Goal: Browse casually: Explore the website without a specific task or goal

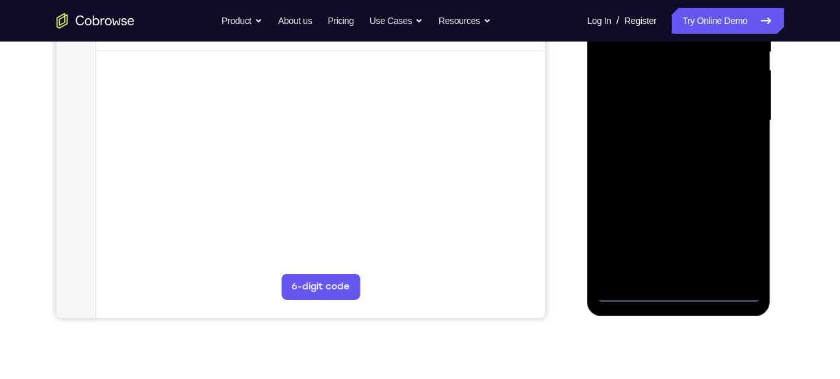
scroll to position [287, 0]
click at [678, 290] on div at bounding box center [679, 120] width 164 height 364
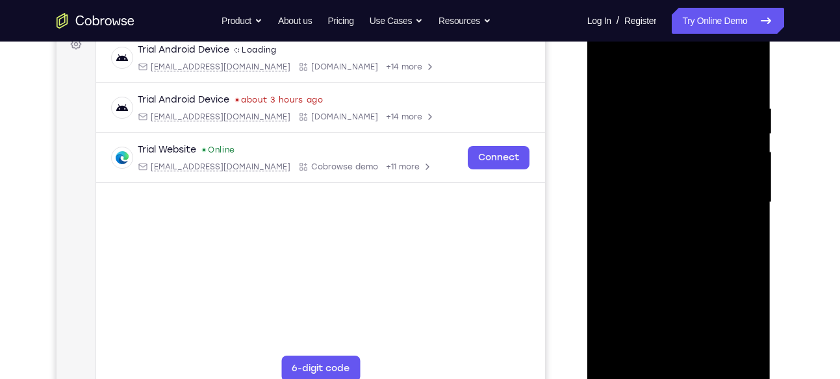
scroll to position [202, 0]
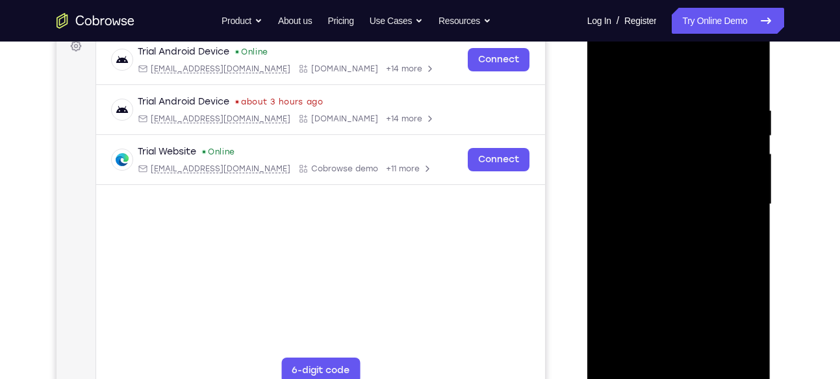
click at [738, 321] on div at bounding box center [679, 205] width 164 height 364
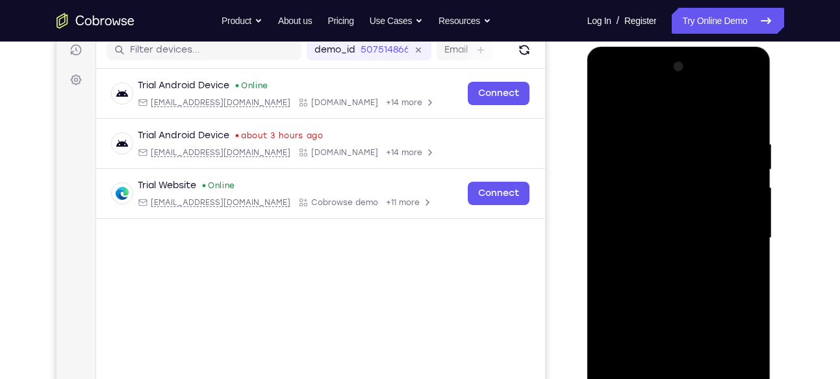
scroll to position [169, 0]
click at [641, 106] on div at bounding box center [679, 238] width 164 height 364
click at [735, 234] on div at bounding box center [679, 238] width 164 height 364
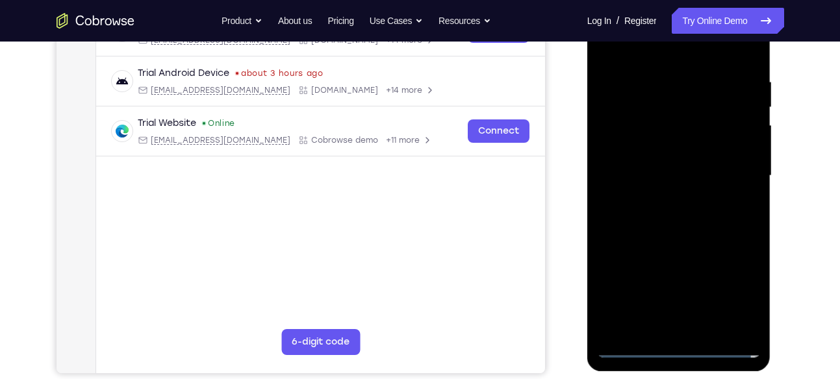
click at [669, 199] on div at bounding box center [679, 176] width 164 height 364
click at [660, 159] on div at bounding box center [679, 176] width 164 height 364
click at [630, 350] on div at bounding box center [679, 176] width 164 height 364
click at [685, 239] on div at bounding box center [679, 176] width 164 height 364
click at [672, 163] on div at bounding box center [679, 176] width 164 height 364
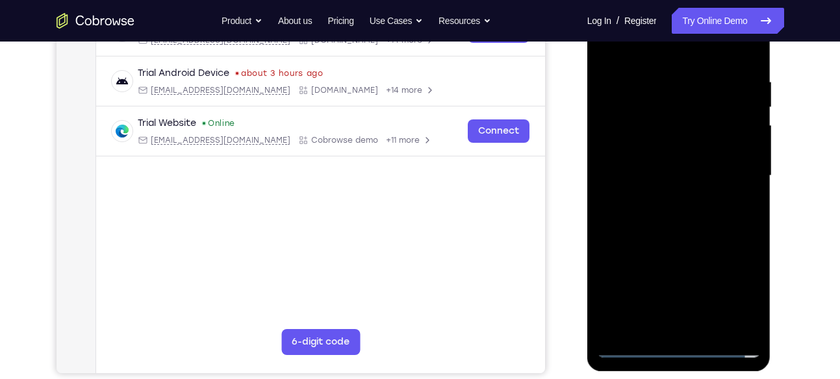
click at [662, 177] on div at bounding box center [679, 176] width 164 height 364
click at [630, 349] on div at bounding box center [679, 176] width 164 height 364
click at [672, 257] on div at bounding box center [679, 176] width 164 height 364
click at [705, 108] on div at bounding box center [679, 176] width 164 height 364
click at [687, 129] on div at bounding box center [679, 176] width 164 height 364
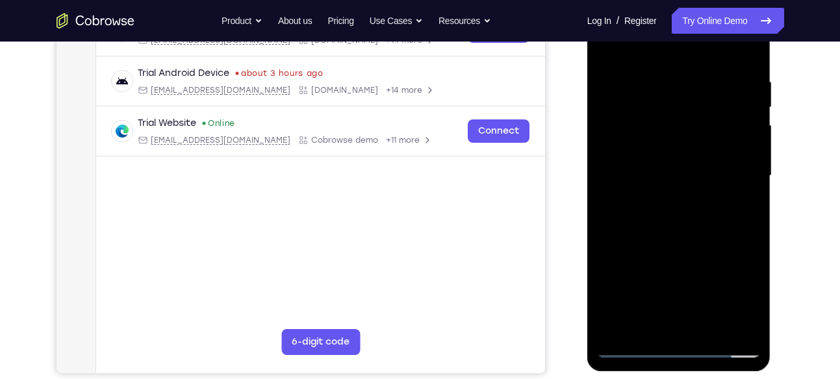
click at [693, 139] on div at bounding box center [679, 176] width 164 height 364
click at [634, 348] on div at bounding box center [679, 176] width 164 height 364
click at [643, 198] on div at bounding box center [679, 176] width 164 height 364
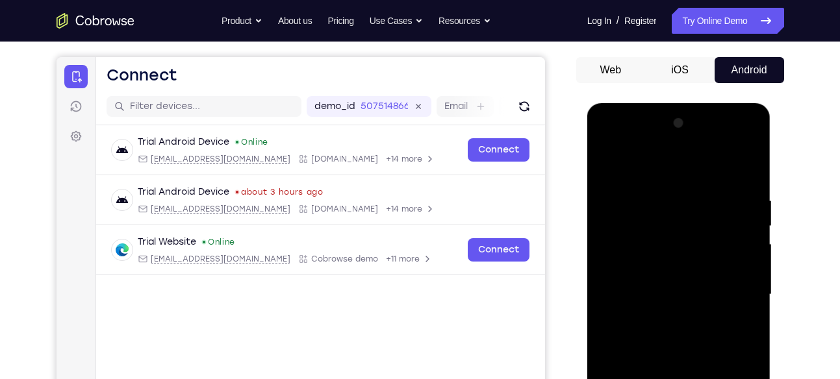
scroll to position [111, 0]
click at [737, 144] on div at bounding box center [679, 296] width 164 height 364
click at [608, 137] on div at bounding box center [679, 296] width 164 height 364
click at [666, 251] on div at bounding box center [679, 296] width 164 height 364
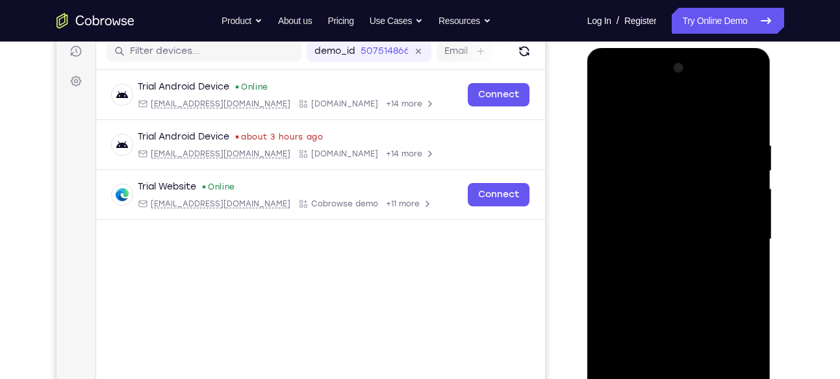
scroll to position [168, 0]
click at [680, 319] on div at bounding box center [679, 239] width 164 height 364
click at [661, 170] on div at bounding box center [679, 239] width 164 height 364
click at [688, 199] on div at bounding box center [679, 239] width 164 height 364
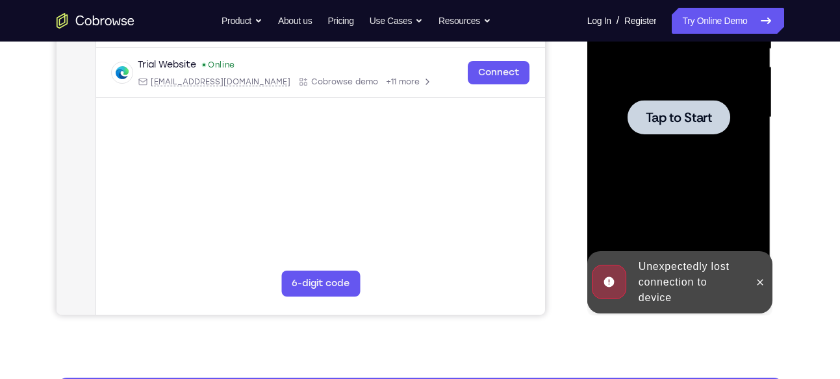
scroll to position [290, 0]
